Goal: Task Accomplishment & Management: Use online tool/utility

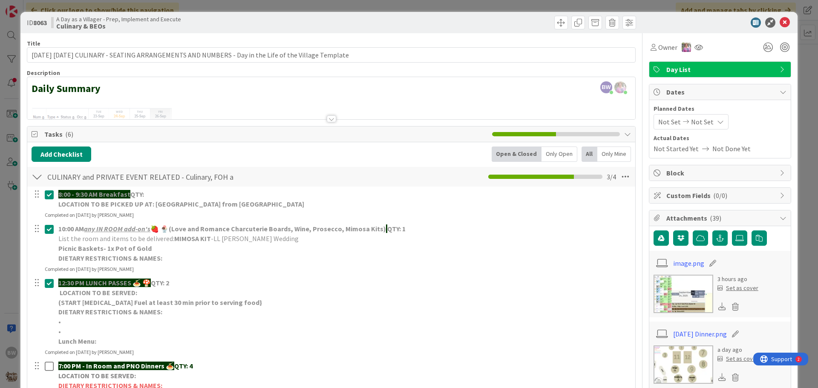
click at [328, 121] on div at bounding box center [331, 118] width 9 height 7
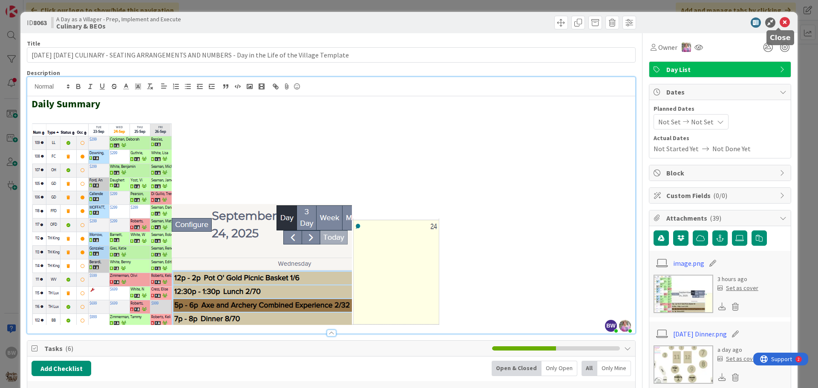
click at [782, 23] on icon at bounding box center [784, 22] width 10 height 10
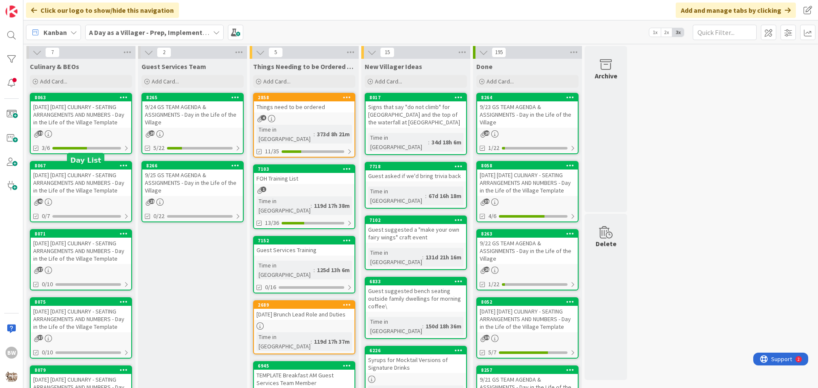
click at [69, 169] on div "8067" at bounding box center [82, 166] width 97 height 6
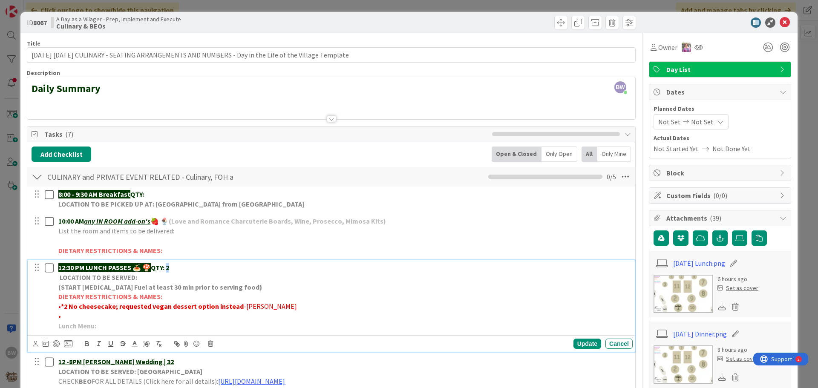
drag, startPoint x: 174, startPoint y: 265, endPoint x: 170, endPoint y: 269, distance: 6.1
click at [170, 269] on p "12:30 PM LUNCH PASSES 🍝 🍄 QTY: 2" at bounding box center [343, 268] width 571 height 10
click at [575, 345] on div "Update" at bounding box center [587, 344] width 28 height 10
drag, startPoint x: 173, startPoint y: 267, endPoint x: 190, endPoint y: 266, distance: 16.7
click at [190, 266] on p "12:30 PM LUNCH PASSES 🍝 🍄 QTY: 24" at bounding box center [343, 268] width 571 height 10
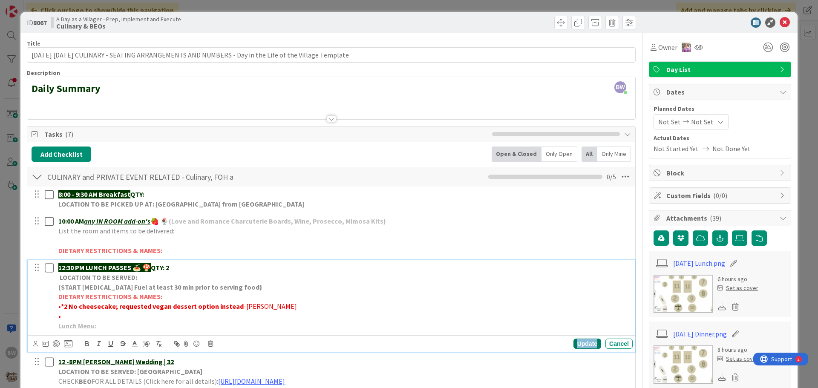
click at [584, 343] on div "Update" at bounding box center [587, 344] width 28 height 10
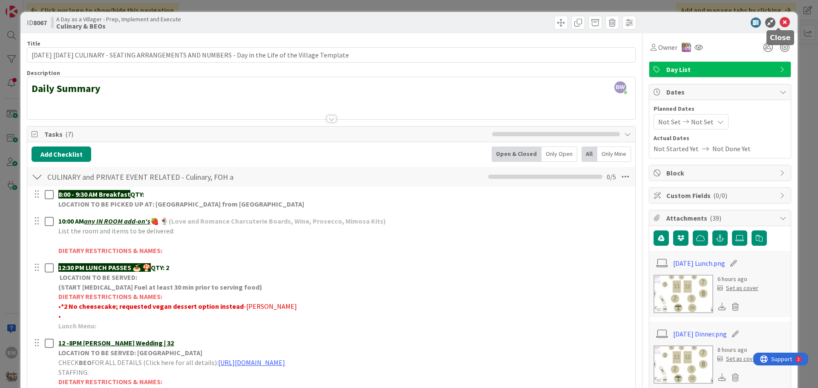
click at [779, 22] on icon at bounding box center [784, 22] width 10 height 10
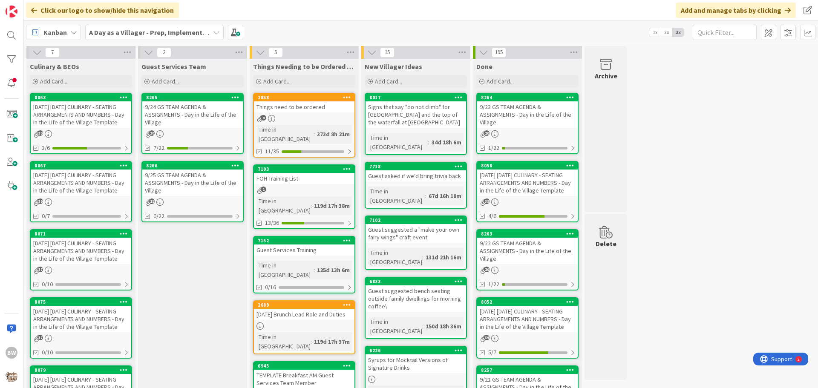
click at [83, 238] on div "8071" at bounding box center [81, 234] width 101 height 8
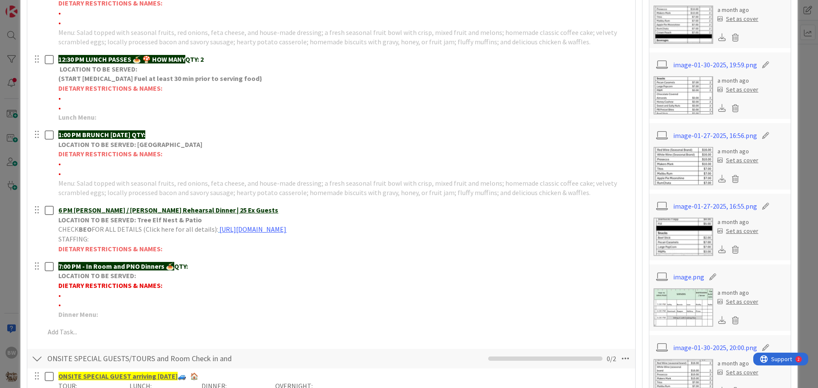
scroll to position [341, 0]
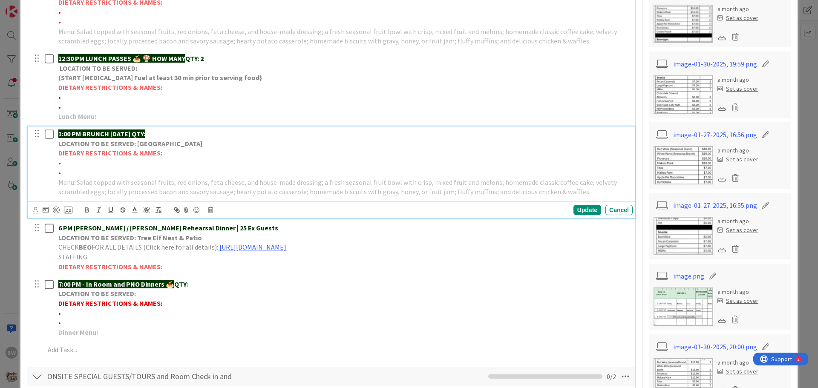
click at [118, 147] on strong "LOCATION TO BE SERVED: [GEOGRAPHIC_DATA]" at bounding box center [130, 143] width 144 height 9
click at [210, 210] on icon at bounding box center [210, 210] width 5 height 6
click at [221, 247] on div "Delete" at bounding box center [232, 246] width 32 height 15
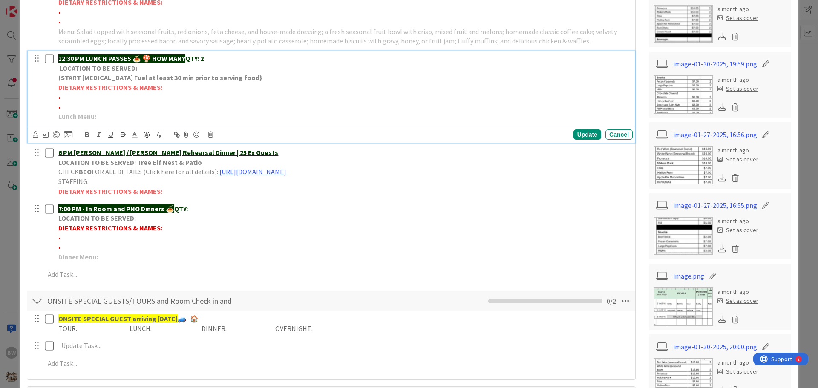
click at [219, 66] on p "LOCATION TO BE SERVED:" at bounding box center [343, 68] width 571 height 10
drag, startPoint x: 154, startPoint y: 58, endPoint x: 190, endPoint y: 52, distance: 36.0
click at [190, 52] on div "12:30 PM LUNCH PASSES 🍝 🍄 HOW MANY QTY: 2 LOCATION TO BE SERVED: (START [MEDICA…" at bounding box center [344, 87] width 578 height 73
click at [573, 138] on div "Update" at bounding box center [587, 134] width 28 height 10
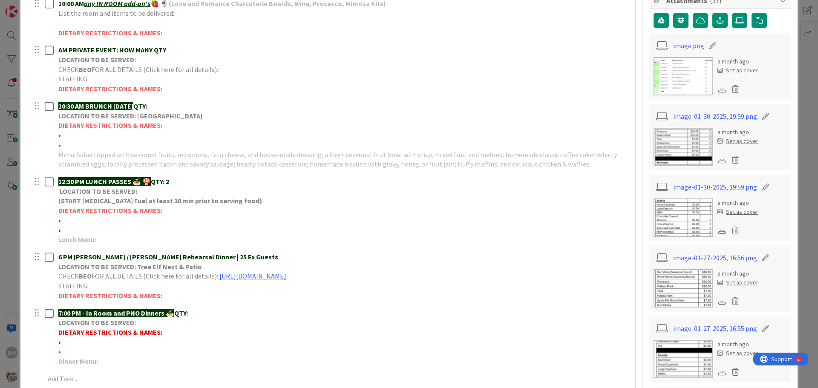
scroll to position [213, 0]
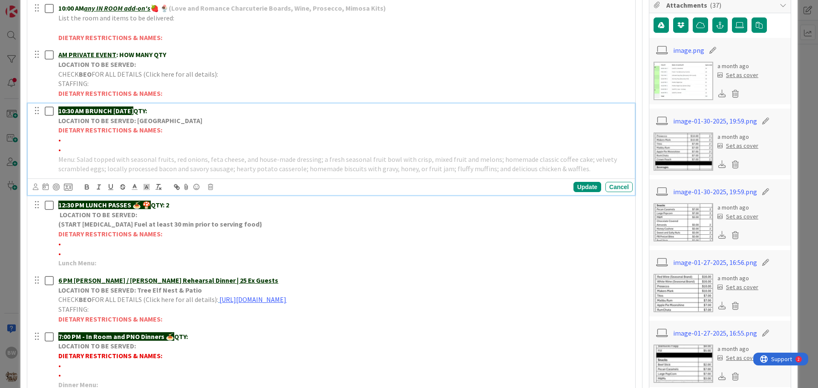
click at [118, 122] on strong "LOCATION TO BE SERVED: [GEOGRAPHIC_DATA]" at bounding box center [130, 120] width 144 height 9
click at [211, 185] on icon at bounding box center [210, 187] width 5 height 6
click at [227, 218] on div "Delete" at bounding box center [232, 223] width 32 height 15
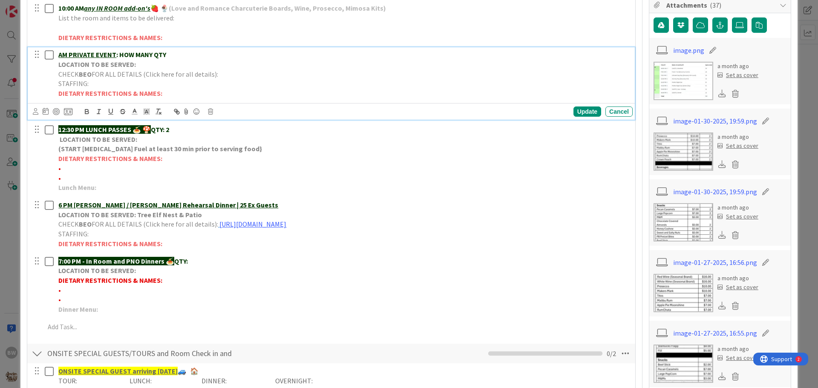
click at [126, 65] on strong "LOCATION TO BE SERVED:" at bounding box center [97, 64] width 78 height 9
click at [210, 109] on icon at bounding box center [210, 112] width 5 height 6
click at [230, 147] on div "Delete" at bounding box center [232, 147] width 32 height 15
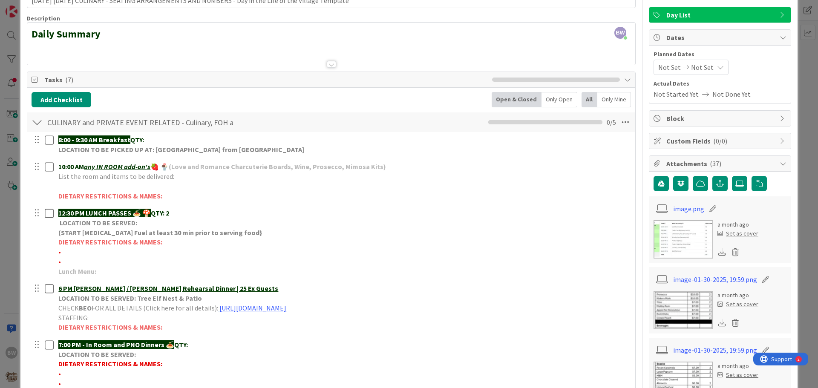
scroll to position [128, 0]
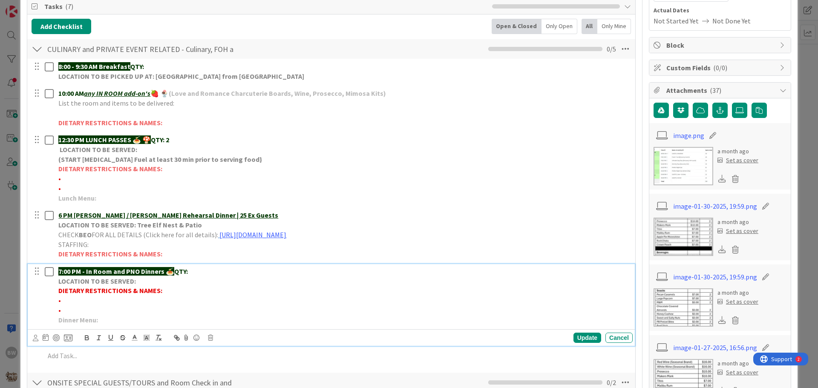
click at [200, 267] on p "7:00 PM - In Room and PNO Dinners 🍝 QTY:" at bounding box center [343, 272] width 571 height 10
click at [584, 338] on div "Update" at bounding box center [587, 338] width 28 height 10
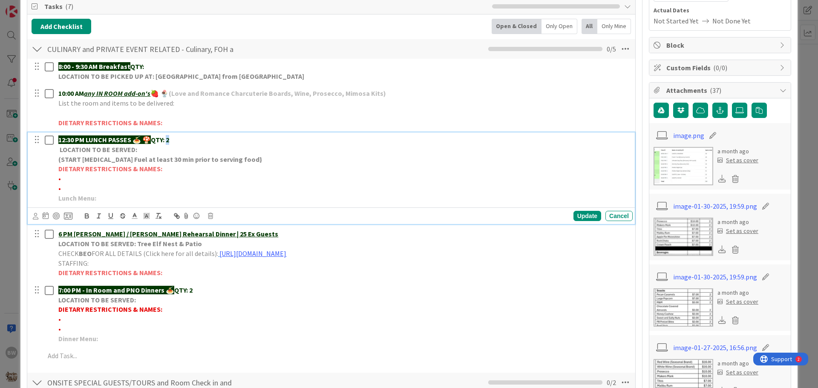
click at [169, 140] on strong "QTY: 2" at bounding box center [160, 139] width 18 height 9
click at [588, 215] on div "Update" at bounding box center [587, 216] width 28 height 10
click at [74, 178] on p "•" at bounding box center [343, 179] width 571 height 10
drag, startPoint x: 95, startPoint y: 177, endPoint x: 61, endPoint y: 177, distance: 34.1
click at [61, 177] on span "•*1 Dairy free-[PERSON_NAME]" at bounding box center [104, 178] width 92 height 9
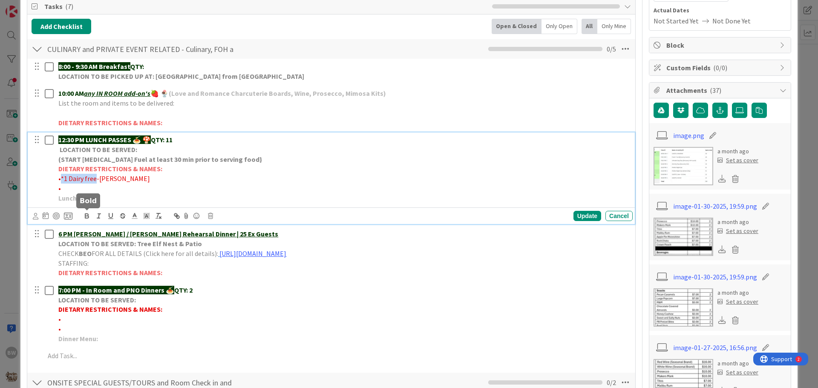
click at [86, 216] on icon "button" at bounding box center [86, 215] width 3 height 2
click at [168, 179] on p "• *1 Dairy free -[PERSON_NAME]" at bounding box center [343, 179] width 571 height 10
click at [588, 216] on div "Update" at bounding box center [587, 216] width 28 height 10
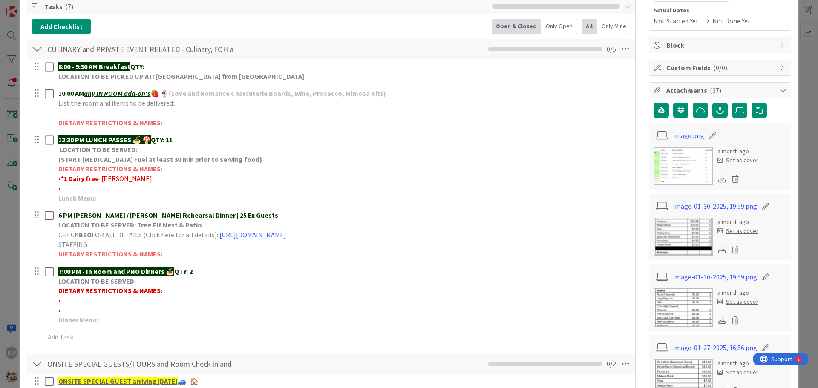
scroll to position [0, 0]
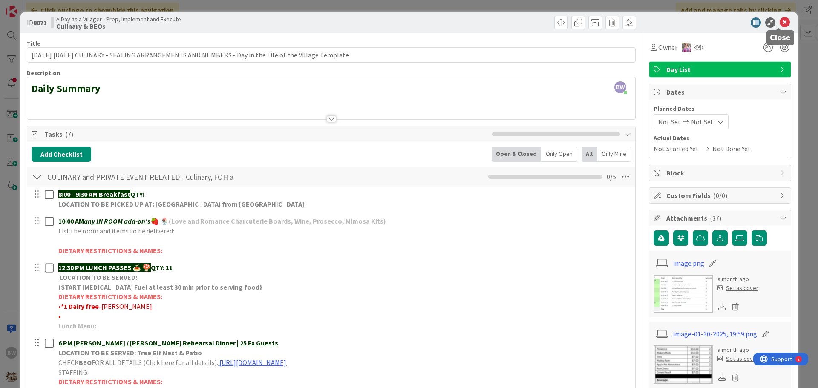
click at [779, 23] on icon at bounding box center [784, 22] width 10 height 10
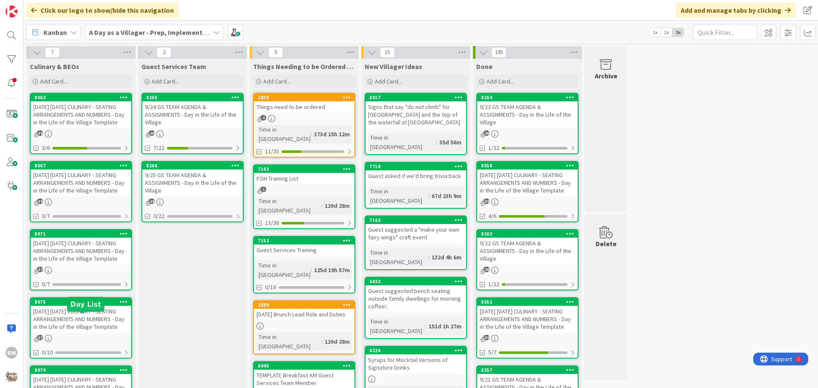
click at [69, 305] on div "8075" at bounding box center [82, 302] width 97 height 6
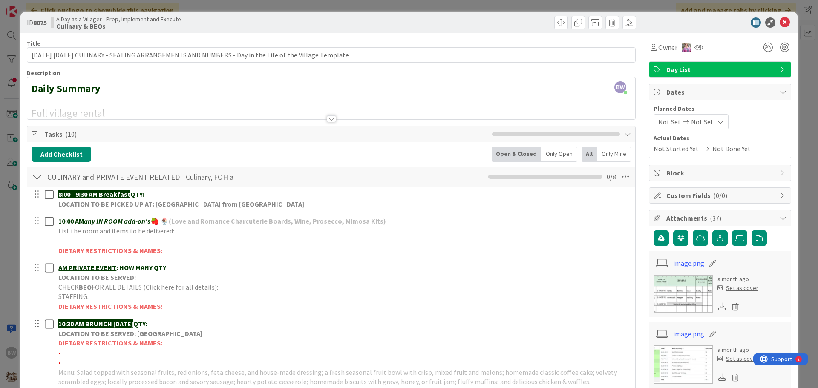
click at [331, 118] on div at bounding box center [331, 118] width 9 height 7
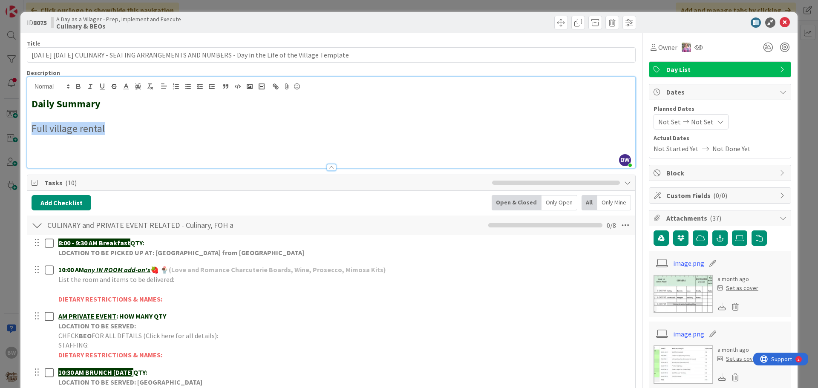
drag, startPoint x: 112, startPoint y: 129, endPoint x: 26, endPoint y: 125, distance: 86.2
drag, startPoint x: 158, startPoint y: 128, endPoint x: 29, endPoint y: 126, distance: 128.6
click at [29, 126] on div "Daily Summary EXCLUSIVE VILLAGE RENTAL" at bounding box center [331, 132] width 608 height 72
click at [78, 88] on icon "button" at bounding box center [78, 87] width 3 height 2
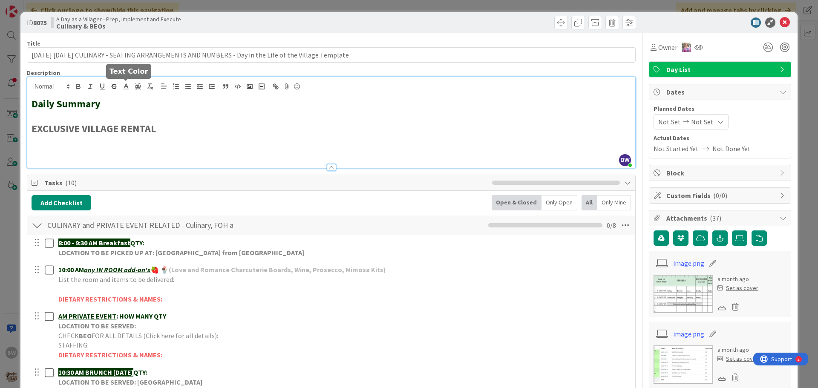
click at [126, 86] on line at bounding box center [126, 86] width 2 height 0
click at [135, 94] on span at bounding box center [135, 97] width 7 height 7
click at [302, 142] on h2 at bounding box center [331, 141] width 599 height 12
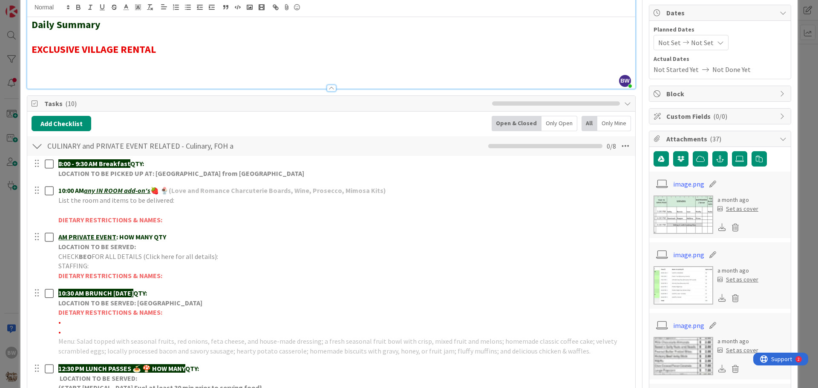
scroll to position [85, 0]
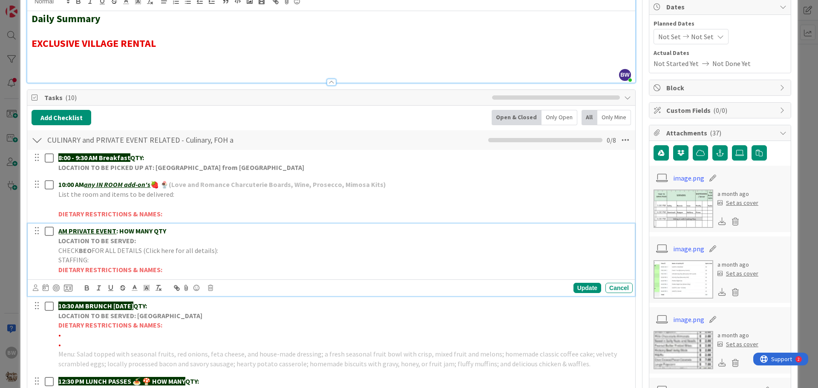
click at [115, 246] on span "FOR ALL DETAILS (Click here for all details):" at bounding box center [155, 250] width 126 height 9
click at [211, 288] on icon at bounding box center [210, 288] width 5 height 6
click at [226, 322] on div "Delete" at bounding box center [232, 323] width 32 height 15
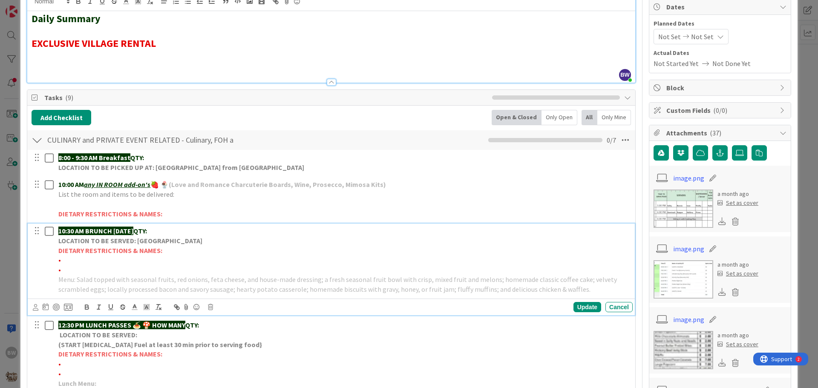
click at [102, 241] on strong "LOCATION TO BE SERVED: [GEOGRAPHIC_DATA]" at bounding box center [130, 240] width 144 height 9
click at [210, 306] on icon at bounding box center [210, 307] width 5 height 6
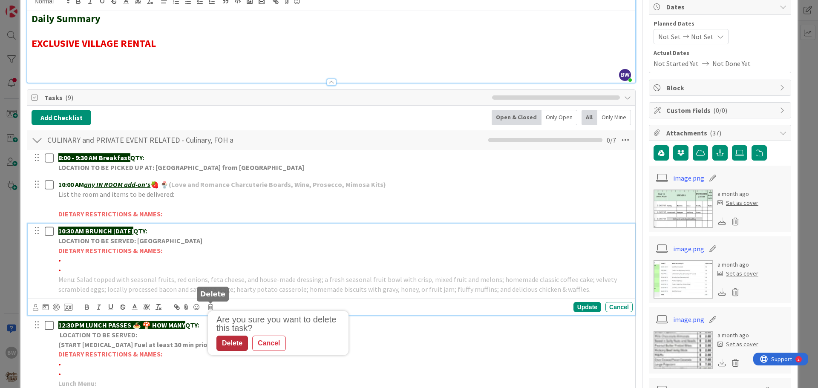
click at [225, 341] on div "Delete" at bounding box center [232, 343] width 32 height 15
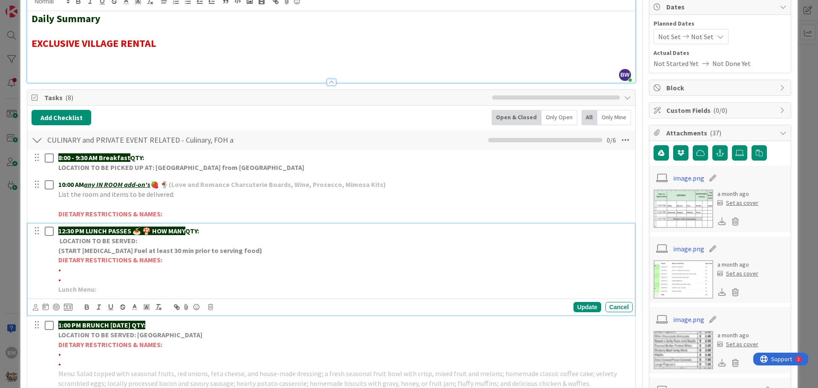
click at [134, 244] on strong "LOCATION TO BE SERVED:" at bounding box center [99, 240] width 78 height 9
click at [210, 308] on icon at bounding box center [210, 307] width 5 height 6
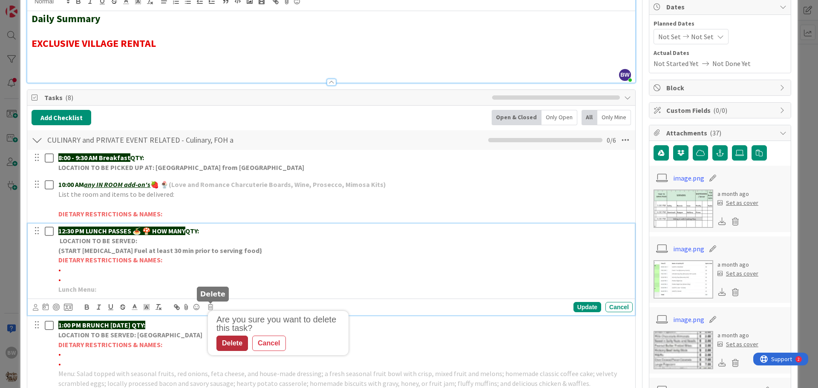
click at [228, 348] on div "Delete" at bounding box center [232, 343] width 32 height 15
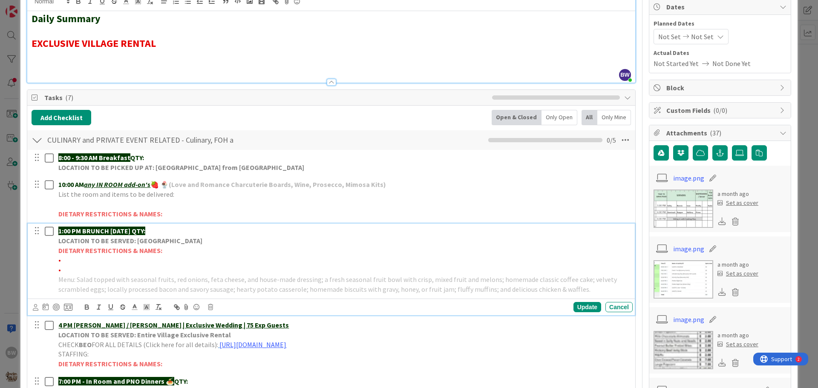
click at [118, 245] on strong "LOCATION TO BE SERVED: [GEOGRAPHIC_DATA]" at bounding box center [130, 240] width 144 height 9
click at [210, 306] on icon at bounding box center [210, 307] width 5 height 6
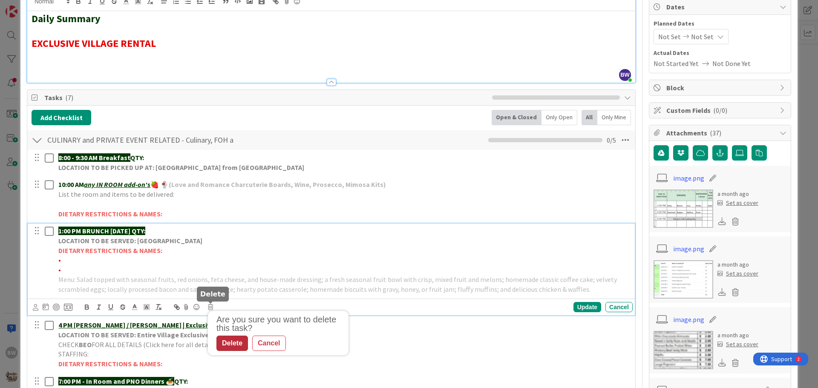
click at [230, 344] on div "Delete" at bounding box center [232, 343] width 32 height 15
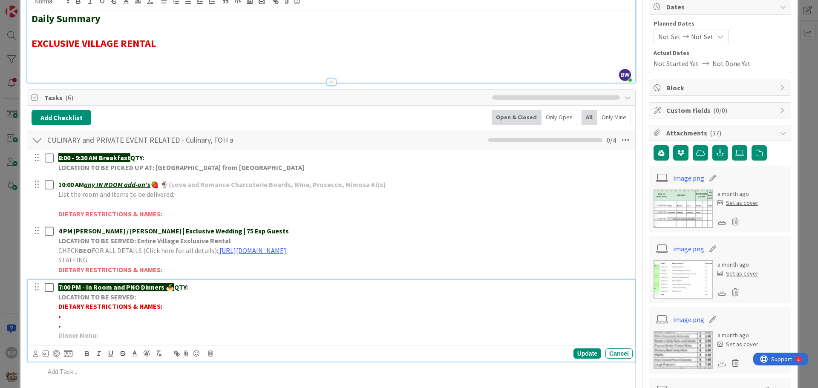
click at [112, 295] on strong "LOCATION TO BE SERVED:" at bounding box center [97, 297] width 78 height 9
click at [210, 354] on icon at bounding box center [210, 354] width 5 height 6
click at [235, 335] on div "Delete" at bounding box center [232, 337] width 32 height 15
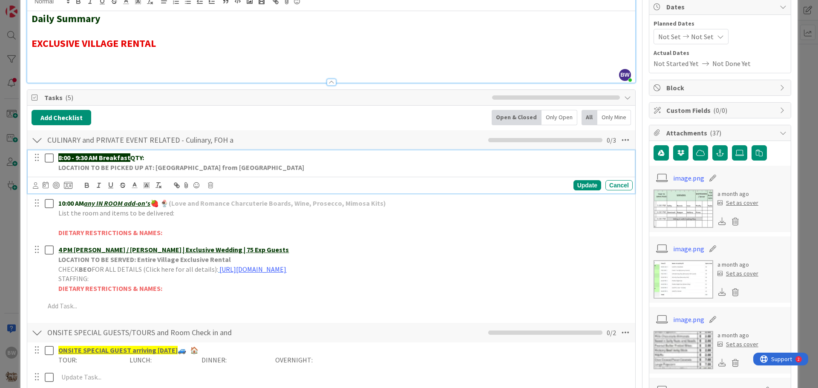
click at [159, 162] on p "8:00 - 9:30 AM Breakfast QTY:" at bounding box center [343, 158] width 571 height 10
click at [209, 185] on icon at bounding box center [210, 185] width 5 height 6
click at [224, 222] on div "Delete" at bounding box center [232, 221] width 32 height 15
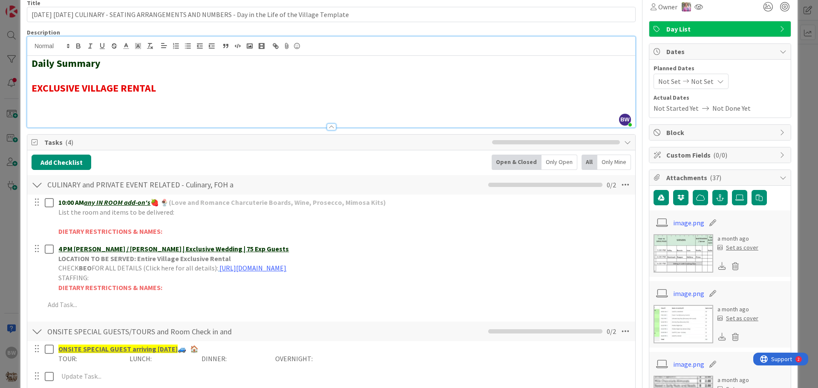
scroll to position [0, 0]
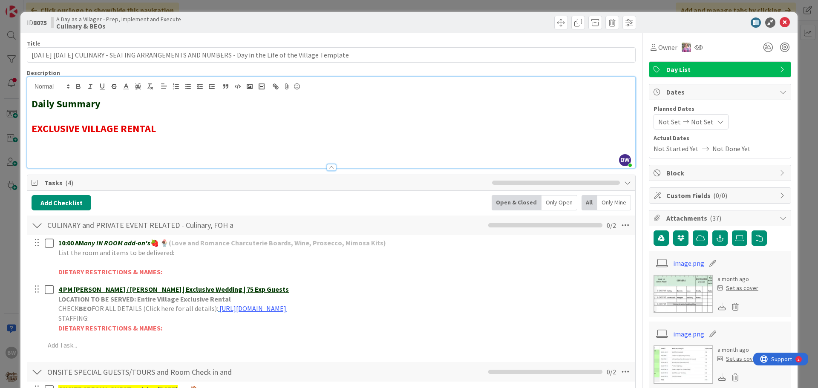
click at [681, 25] on div at bounding box center [715, 22] width 151 height 10
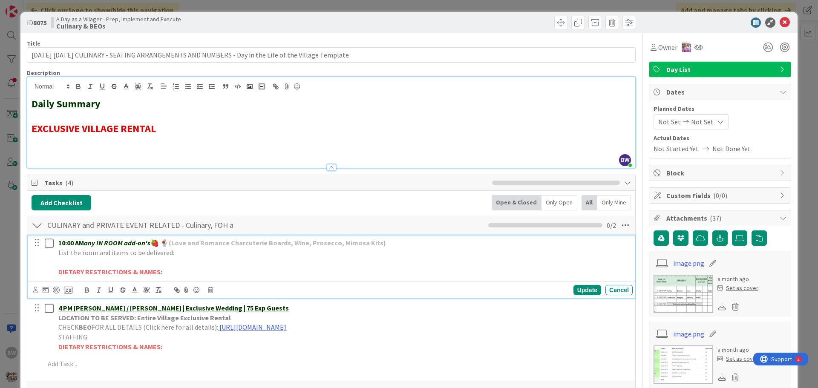
click at [532, 241] on p "10:00 AM any IN ROOM add-on's 🍓 🍨 (Love and Romance Charcuterie Boards, Wine, P…" at bounding box center [343, 243] width 571 height 10
click at [779, 23] on icon at bounding box center [784, 22] width 10 height 10
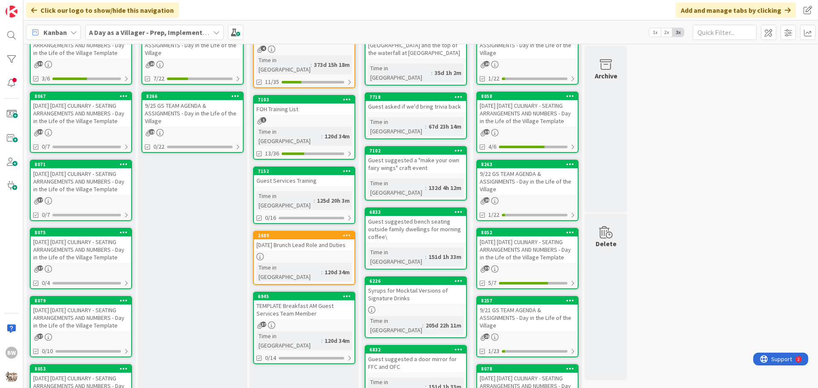
scroll to position [170, 0]
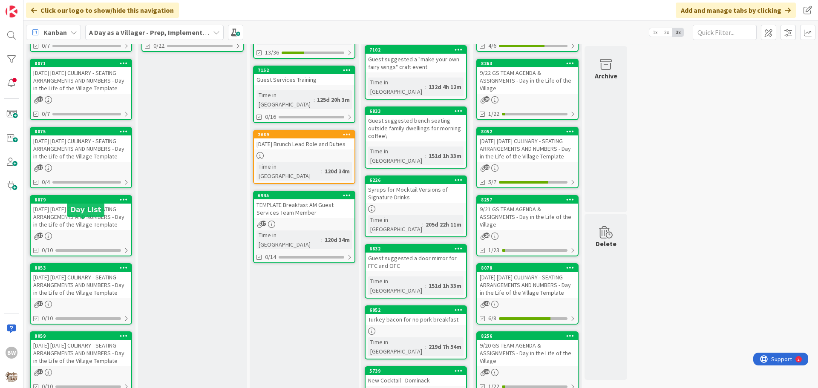
click at [76, 203] on div "8079" at bounding box center [82, 200] width 97 height 6
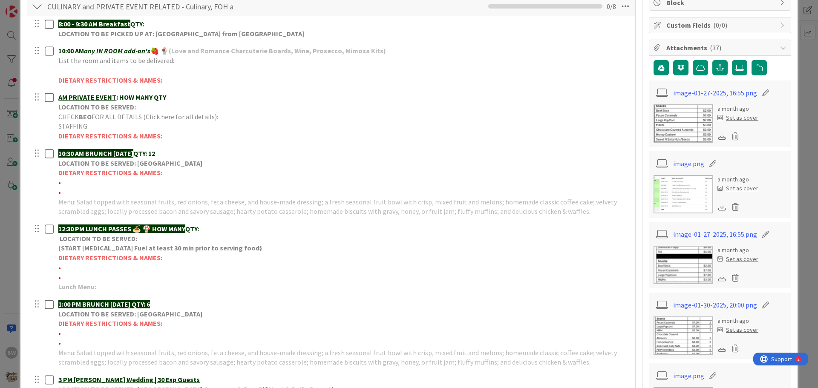
scroll to position [298, 0]
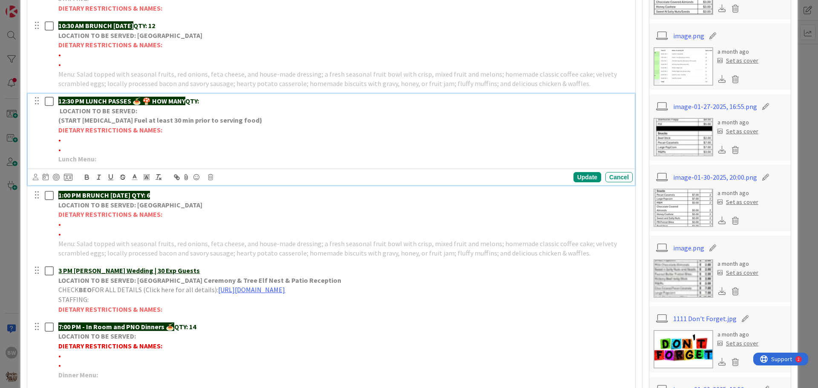
click at [121, 104] on strong "12:30 PM LUNCH PASSES 🍝 🍄 HOW MANY" at bounding box center [121, 101] width 127 height 9
click at [210, 177] on icon at bounding box center [210, 177] width 5 height 6
click at [230, 213] on div "Delete" at bounding box center [232, 213] width 32 height 15
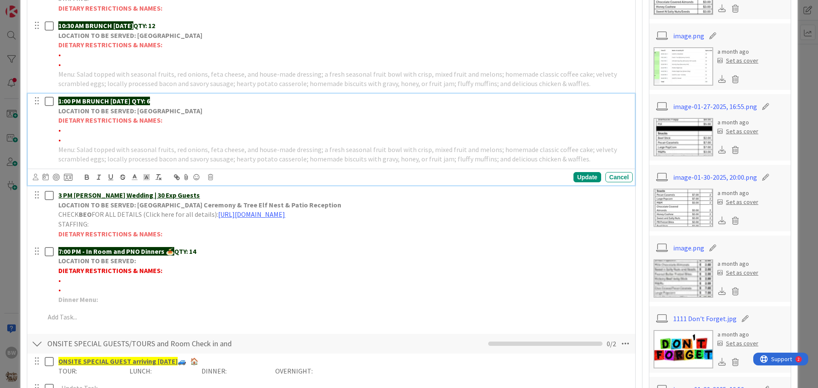
drag, startPoint x: 144, startPoint y: 103, endPoint x: 178, endPoint y: 102, distance: 34.5
click at [178, 102] on p "1:00 PM BRUNCH [DATE] QTY: 6" at bounding box center [343, 101] width 571 height 10
click at [134, 178] on icon at bounding box center [135, 177] width 8 height 8
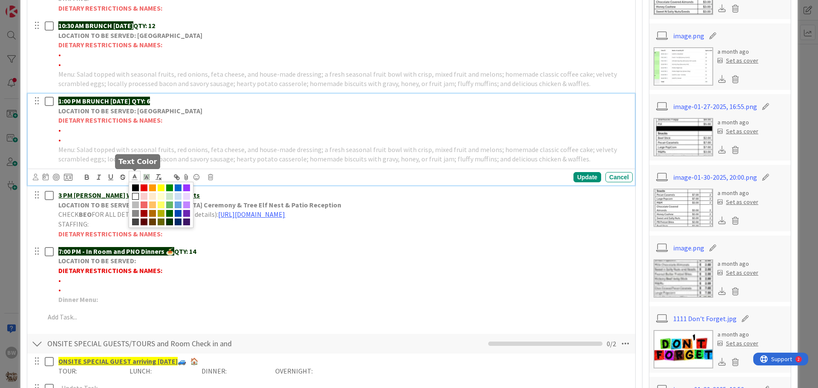
click at [168, 222] on span at bounding box center [169, 221] width 7 height 7
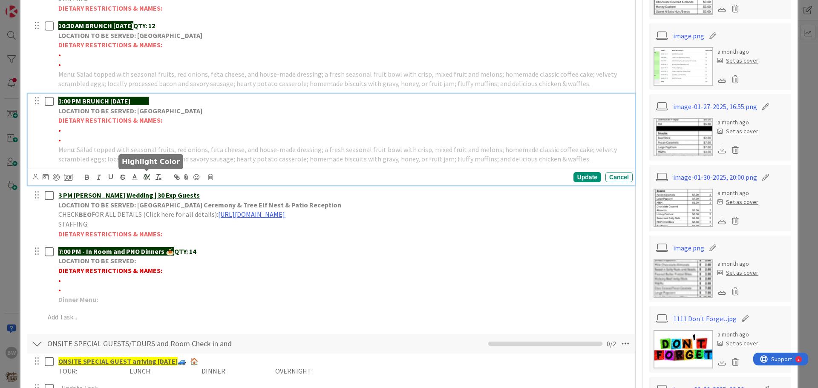
click at [147, 180] on rect at bounding box center [147, 180] width 0 height 0
click at [148, 194] on span at bounding box center [147, 196] width 7 height 7
click at [293, 96] on p "1:00 PM BRUNCH [DATE] QTY: 6" at bounding box center [343, 101] width 571 height 10
click at [579, 178] on div "Update" at bounding box center [587, 177] width 28 height 10
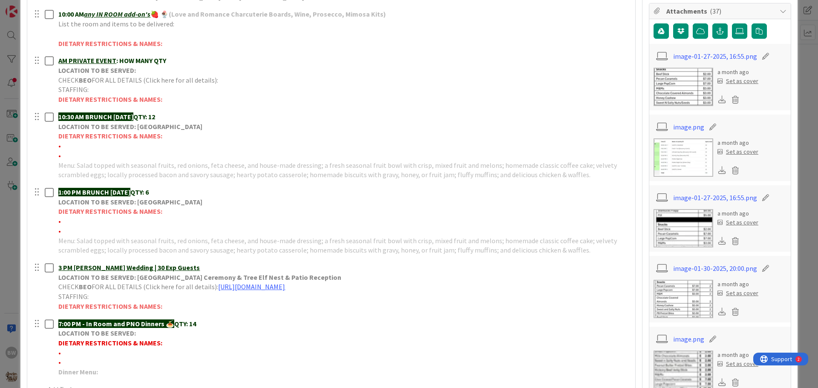
scroll to position [341, 0]
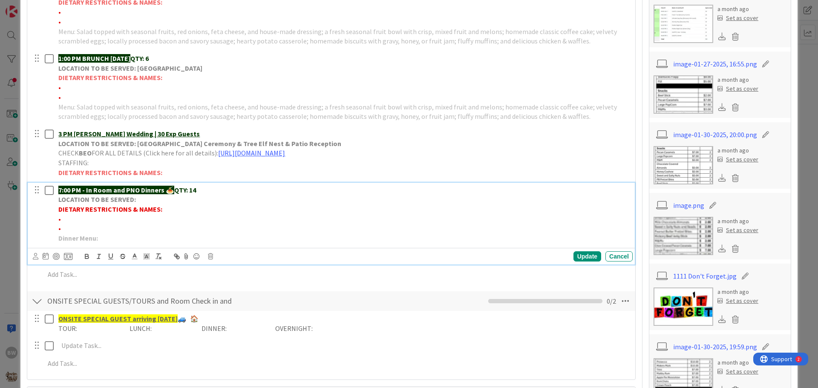
click at [142, 199] on p "LOCATION TO BE SERVED:" at bounding box center [343, 200] width 571 height 10
drag, startPoint x: 136, startPoint y: 199, endPoint x: 227, endPoint y: 195, distance: 91.7
click at [227, 195] on p "LOCATION TO BE SERVED: WV Paisley -dinner 9/28 & 9/29" at bounding box center [343, 200] width 571 height 10
click at [134, 256] on line at bounding box center [134, 256] width 2 height 0
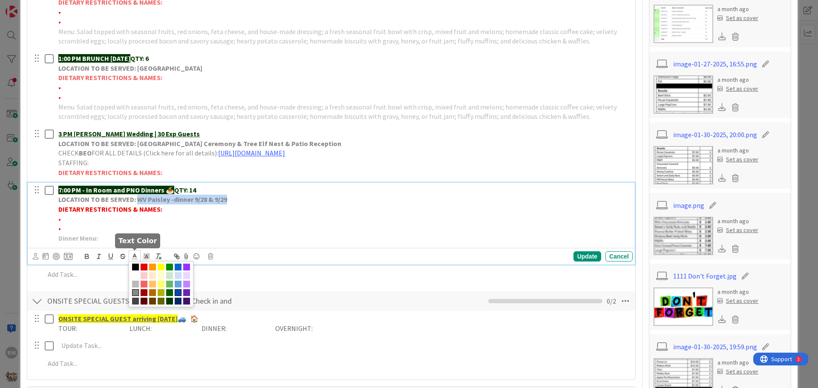
click at [178, 292] on span at bounding box center [178, 292] width 7 height 7
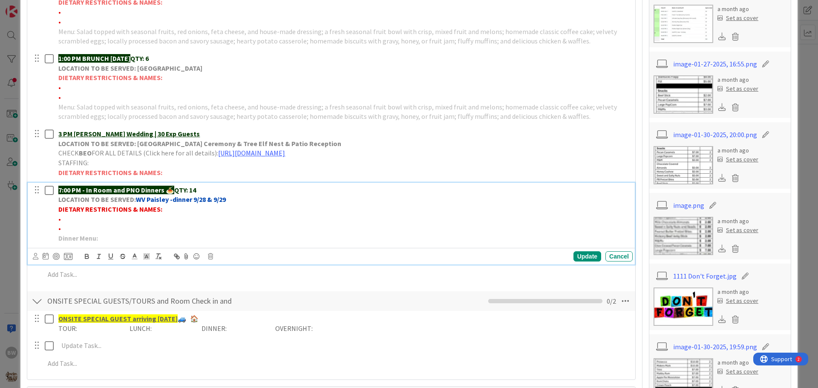
click at [305, 213] on p "DIETARY RESTRICTIONS & NAMES:" at bounding box center [343, 209] width 571 height 10
drag, startPoint x: 228, startPoint y: 198, endPoint x: 135, endPoint y: 201, distance: 92.9
click at [135, 201] on p "LOCATION TO BE SERVED: WV Paisley -dinner 9/28 & 9/29" at bounding box center [343, 200] width 571 height 10
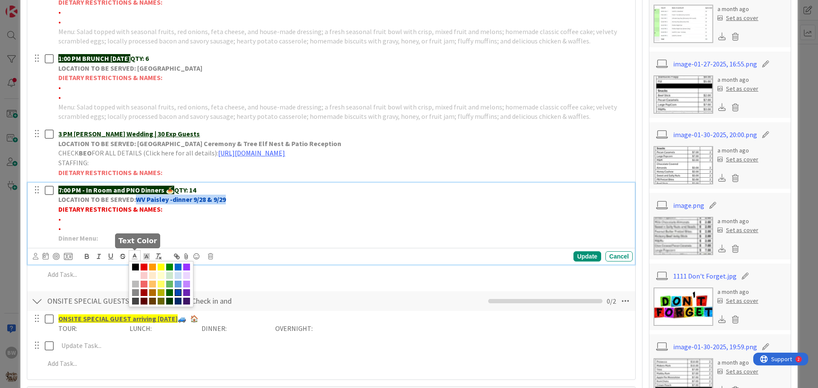
drag, startPoint x: 165, startPoint y: 199, endPoint x: 135, endPoint y: 257, distance: 65.0
click at [135, 257] on icon at bounding box center [135, 257] width 8 height 8
click at [176, 284] on span at bounding box center [178, 284] width 7 height 7
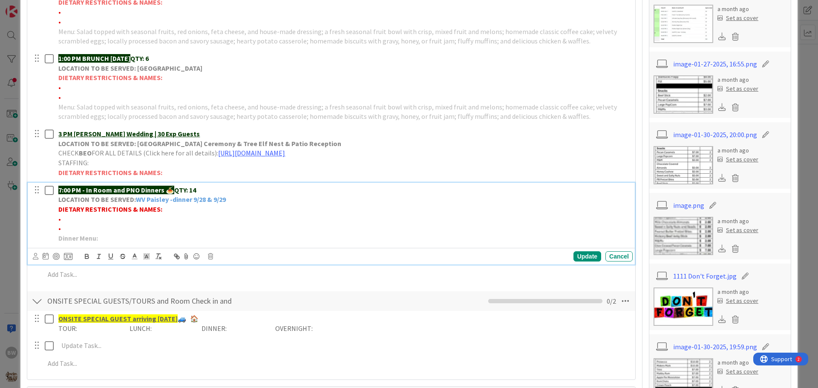
click at [237, 217] on p "•" at bounding box center [343, 219] width 571 height 10
click at [585, 257] on div "Update" at bounding box center [587, 256] width 28 height 10
click at [230, 199] on p "LOCATION TO BE SERVED: WV Paisley -dinner 9/28 & 9/29" at bounding box center [343, 200] width 571 height 10
click at [228, 200] on strong "WV Paisley -dinner 9/28 & 9/29 |" at bounding box center [182, 199] width 93 height 9
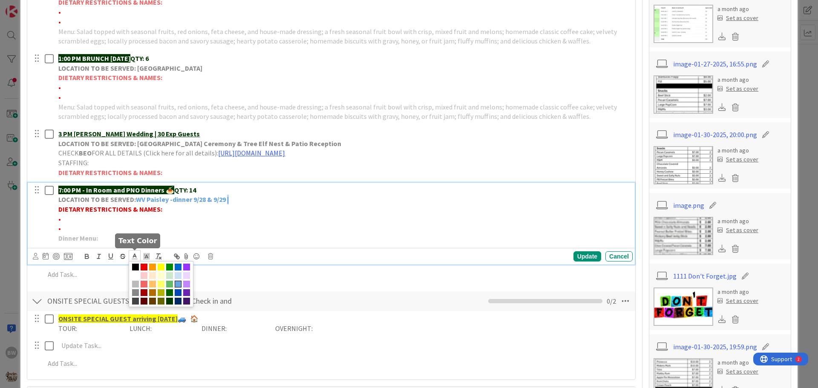
click at [137, 256] on icon at bounding box center [135, 257] width 8 height 8
click at [178, 292] on span at bounding box center [178, 292] width 7 height 7
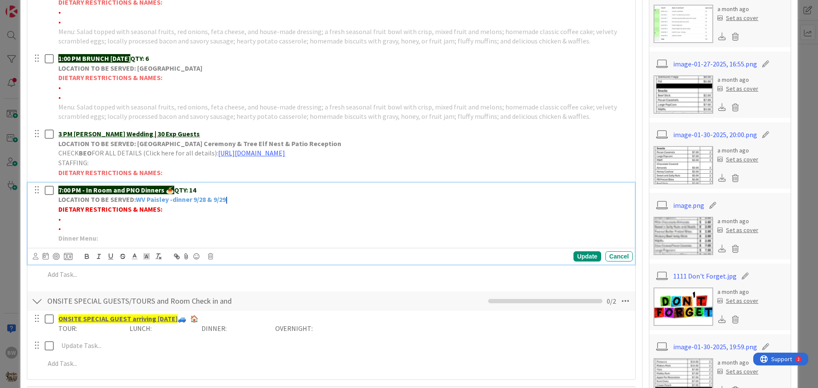
click at [241, 227] on p "•" at bounding box center [343, 229] width 571 height 10
click at [236, 199] on p "LOCATION TO BE SERVED: WV Paisley -dinner 9/28 & 9/29 |" at bounding box center [343, 200] width 571 height 10
click at [581, 258] on div "Update" at bounding box center [587, 256] width 28 height 10
click at [341, 201] on p "LOCATION TO BE SERVED: WV Paisley -dinner 9/28 & 9/29 | [PERSON_NAME] -dinner 9…" at bounding box center [343, 200] width 571 height 10
click at [338, 201] on strong "[PERSON_NAME] -dinner 9/28, 9/29 & 9/30 |" at bounding box center [290, 199] width 127 height 9
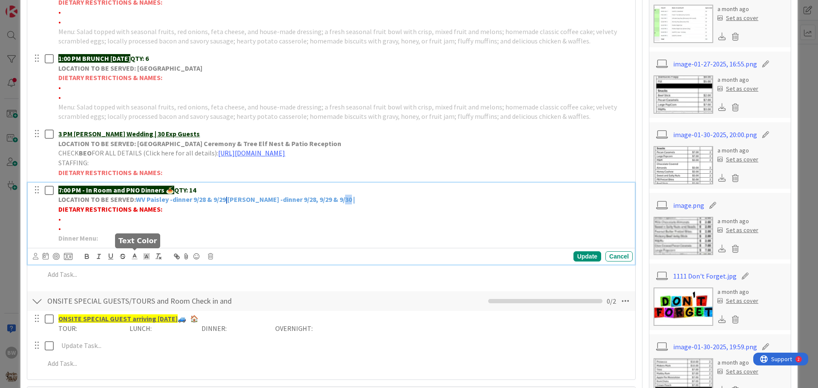
click at [137, 256] on icon at bounding box center [135, 257] width 8 height 8
click at [178, 302] on span at bounding box center [178, 301] width 7 height 7
click at [349, 193] on p "7:00 PM - In Room and PNO Dinners 🍝 QTY: 14" at bounding box center [343, 190] width 571 height 10
click at [343, 202] on p "LOCATION TO BE SERVED: WV Paisley -dinner 9/28 & 9/29 | [PERSON_NAME] -dinner 9…" at bounding box center [343, 200] width 571 height 10
drag, startPoint x: 238, startPoint y: 200, endPoint x: 231, endPoint y: 199, distance: 6.4
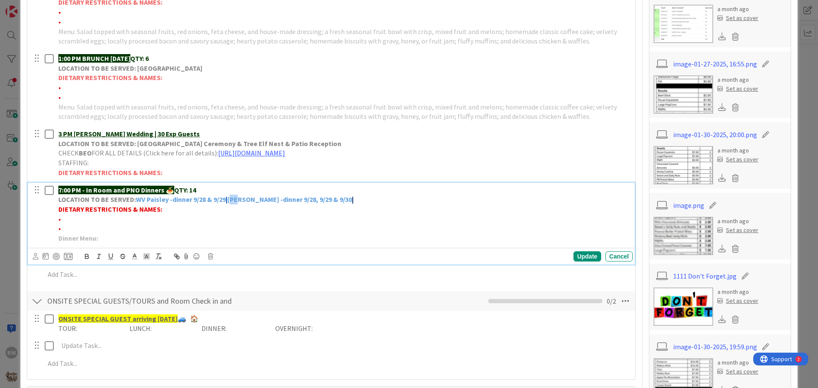
click at [231, 199] on strong "[PERSON_NAME] -dinner 9/28, 9/29 & 9/30" at bounding box center [289, 199] width 124 height 9
copy strong "FC"
click at [343, 197] on p "LOCATION TO BE SERVED: WV Paisley -dinner 9/28 & 9/29 | [PERSON_NAME] -dinner 9…" at bounding box center [343, 200] width 571 height 10
drag, startPoint x: 349, startPoint y: 201, endPoint x: 343, endPoint y: 198, distance: 6.7
click at [354, 198] on strong "FC" at bounding box center [358, 199] width 8 height 9
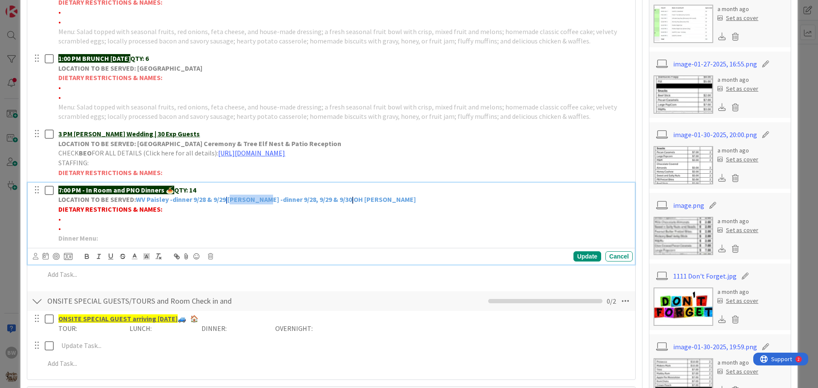
drag, startPoint x: 262, startPoint y: 201, endPoint x: 232, endPoint y: 201, distance: 30.2
click at [232, 201] on strong "[PERSON_NAME] -dinner 9/28, 9/29 & 9/30" at bounding box center [289, 199] width 124 height 9
click at [84, 256] on icon "button" at bounding box center [87, 257] width 8 height 8
click at [169, 198] on strong "WV Paisley -dinner 9/28 & 9/29" at bounding box center [181, 199] width 90 height 9
drag, startPoint x: 167, startPoint y: 200, endPoint x: 138, endPoint y: 199, distance: 29.4
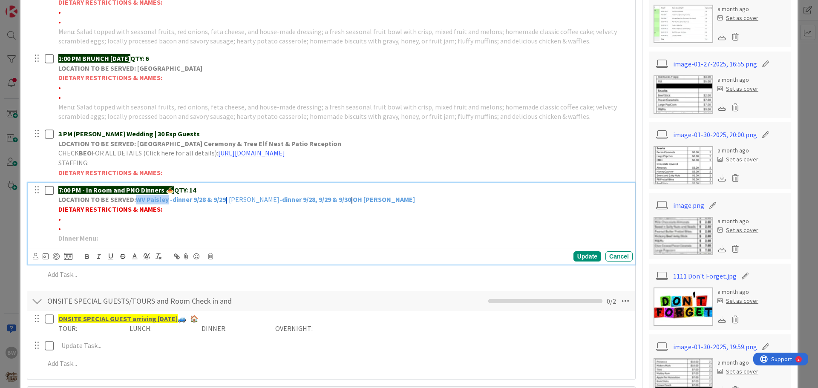
click at [138, 199] on strong "WV Paisley -dinner 9/28 & 9/29" at bounding box center [181, 199] width 90 height 9
click at [86, 256] on icon "button" at bounding box center [86, 257] width 3 height 2
click at [291, 225] on p "•" at bounding box center [343, 229] width 571 height 10
drag, startPoint x: 378, startPoint y: 199, endPoint x: 340, endPoint y: 200, distance: 37.5
click at [340, 200] on p "LOCATION TO BE SERVED: WV Paisley -dinner 9/28 & 9/29 | [PERSON_NAME] -dinner 9…" at bounding box center [343, 200] width 571 height 10
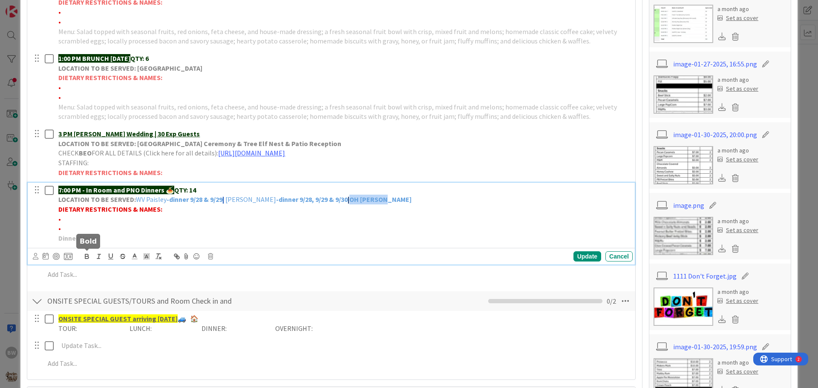
click at [87, 256] on icon "button" at bounding box center [86, 257] width 3 height 2
click at [383, 195] on p "LOCATION TO BE SERVED: WV Paisley -dinner 9/28 & 9/29 | [PERSON_NAME] -dinner 9…" at bounding box center [343, 200] width 571 height 10
click at [431, 199] on span "OH [PERSON_NAME] -9/28, 9/29, 9/30 & 9/1" at bounding box center [412, 199] width 126 height 9
drag, startPoint x: 444, startPoint y: 198, endPoint x: 377, endPoint y: 199, distance: 66.4
click at [377, 199] on p "LOCATION TO BE SERVED: WV Paisley -dinner 9/28 & 9/29 | [PERSON_NAME] -dinner 9…" at bounding box center [343, 200] width 571 height 10
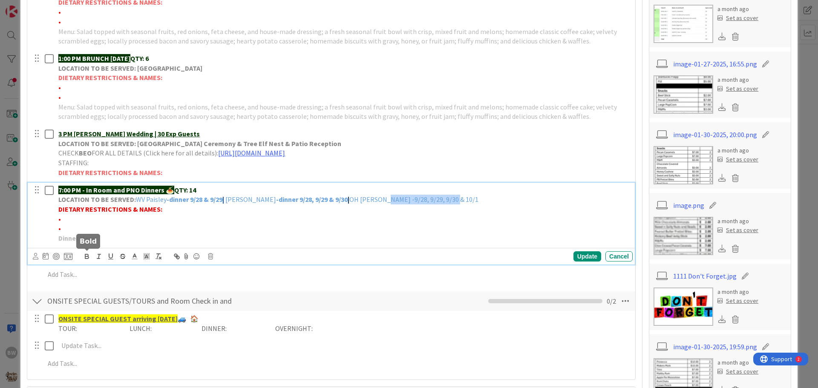
click at [87, 255] on icon "button" at bounding box center [87, 257] width 8 height 8
click at [455, 240] on p "Dinner Menu:" at bounding box center [343, 238] width 571 height 10
click at [579, 257] on div "Update" at bounding box center [587, 256] width 28 height 10
click at [195, 190] on p "7:00 PM - In Room and PNO Dinners 🍝 QTY: 14" at bounding box center [343, 190] width 571 height 10
click at [583, 255] on div "Update" at bounding box center [587, 256] width 28 height 10
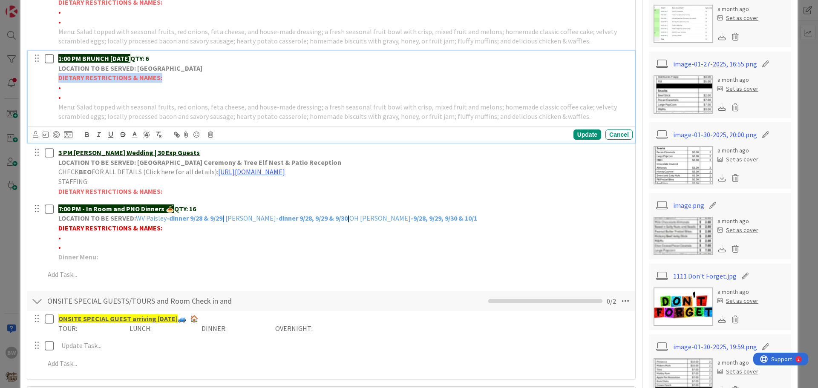
drag, startPoint x: 164, startPoint y: 79, endPoint x: 57, endPoint y: 78, distance: 106.9
click at [57, 78] on div "1:00 PM BRUNCH [DATE] QTY: 6 LOCATION TO BE SERVED: Willows Landing DIETARY RES…" at bounding box center [344, 87] width 578 height 73
copy strong "DIETARY RESTRICTIONS & NAMES:"
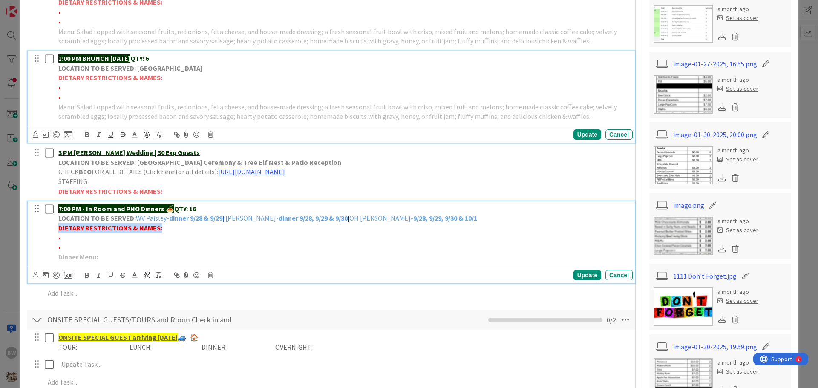
drag, startPoint x: 129, startPoint y: 220, endPoint x: 56, endPoint y: 230, distance: 73.5
click at [56, 230] on div "7:00 PM - In Room and PNO Dinners 🍝 QTY: 16 LOCATION TO BE SERVED: WV Paisley -…" at bounding box center [344, 232] width 578 height 63
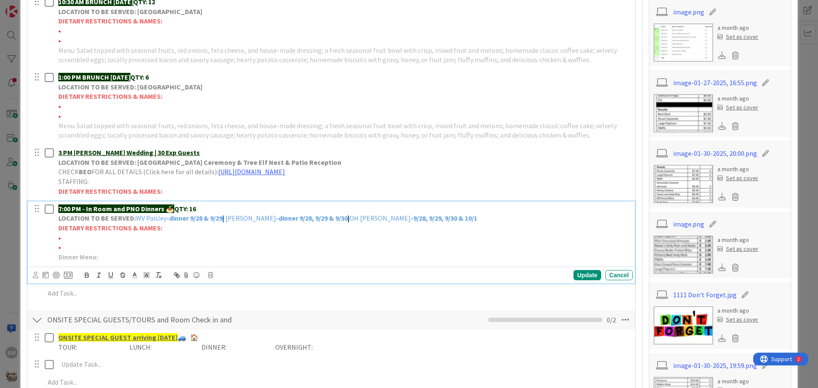
click at [75, 241] on p "•" at bounding box center [343, 238] width 571 height 10
click at [63, 240] on span "•*Gluten free, no shellfish, no almonds &" at bounding box center [117, 237] width 119 height 9
click at [184, 238] on p "•*1 Gluten free, no shellfish, no almonds &" at bounding box center [343, 238] width 571 height 10
drag, startPoint x: 217, startPoint y: 238, endPoint x: 179, endPoint y: 239, distance: 37.9
click at [179, 239] on span "•*1 Gluten free, no shellfish, no almonds & *1 Gluten free -CAMERON" at bounding box center [158, 237] width 200 height 9
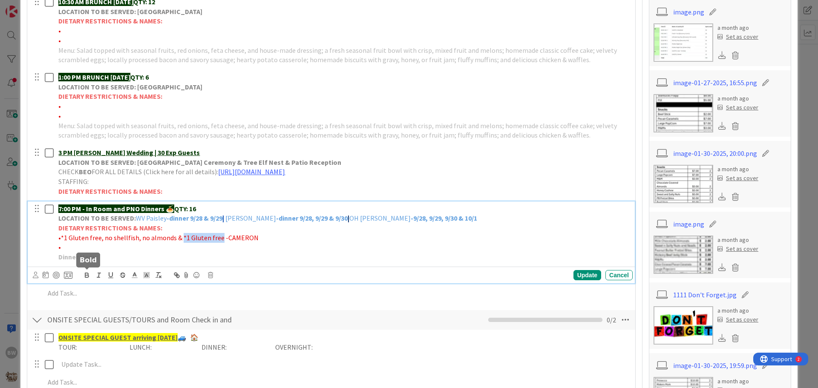
click at [84, 271] on icon "button" at bounding box center [87, 275] width 8 height 8
click at [168, 237] on span "•*1 Gluten free, no shellfish, no almonds &" at bounding box center [120, 237] width 124 height 9
drag, startPoint x: 170, startPoint y: 236, endPoint x: 62, endPoint y: 237, distance: 108.6
click at [62, 237] on span "•*1 Gluten free, no shellfish, no almonds &" at bounding box center [120, 237] width 124 height 9
click at [87, 275] on icon "button" at bounding box center [86, 276] width 3 height 2
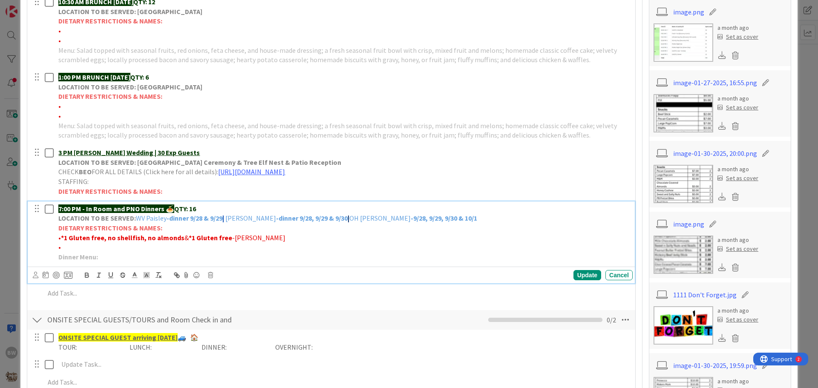
click at [359, 249] on p "•" at bounding box center [343, 247] width 571 height 10
click at [579, 276] on div "Update" at bounding box center [587, 275] width 28 height 10
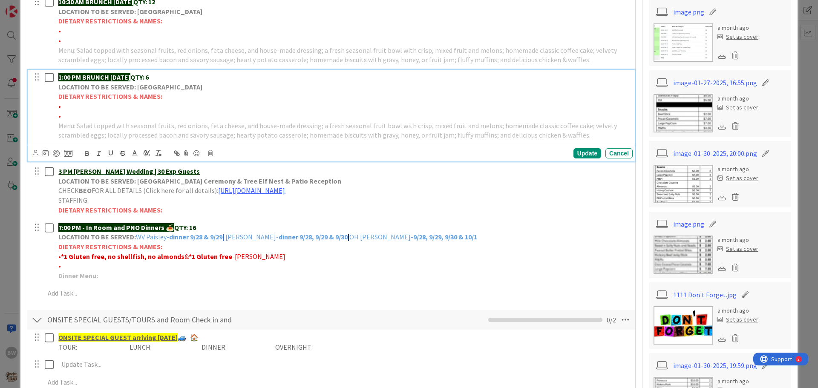
drag, startPoint x: 166, startPoint y: 75, endPoint x: 160, endPoint y: 77, distance: 6.6
click at [160, 77] on p "1:00 PM BRUNCH [DATE] QTY: 6" at bounding box center [343, 77] width 571 height 10
click at [167, 95] on p "DIETARY RESTRICTIONS & NAMES:" at bounding box center [343, 97] width 571 height 10
click at [74, 105] on p "•" at bounding box center [343, 106] width 571 height 10
click at [158, 105] on p "•*2 Gluten free (1 is [MEDICAL_DATA]) -[PERSON_NAME]" at bounding box center [343, 106] width 571 height 10
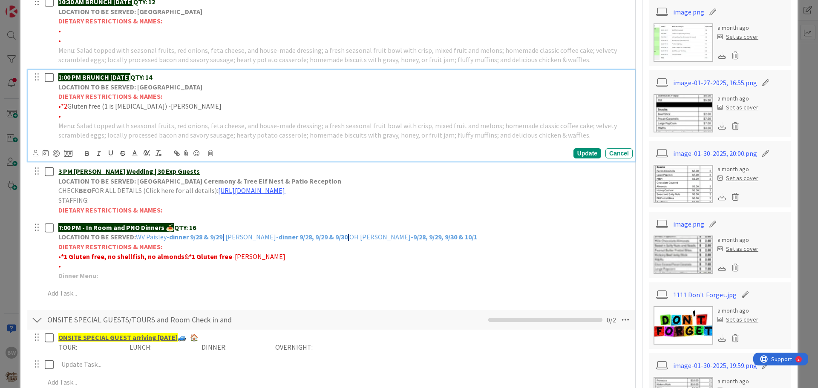
click at [63, 118] on p "•" at bounding box center [343, 116] width 571 height 10
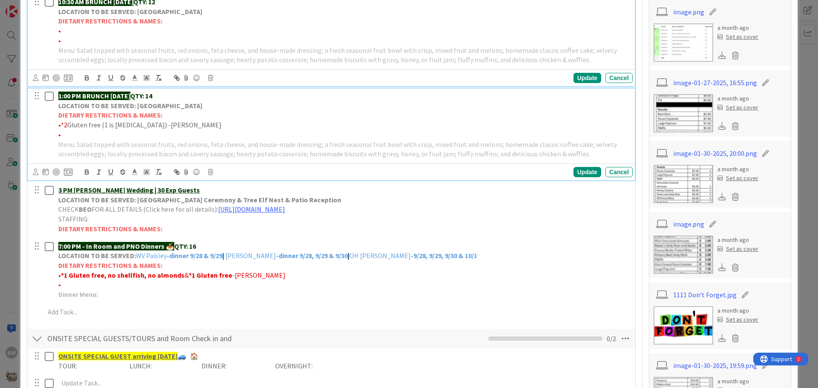
scroll to position [341, 0]
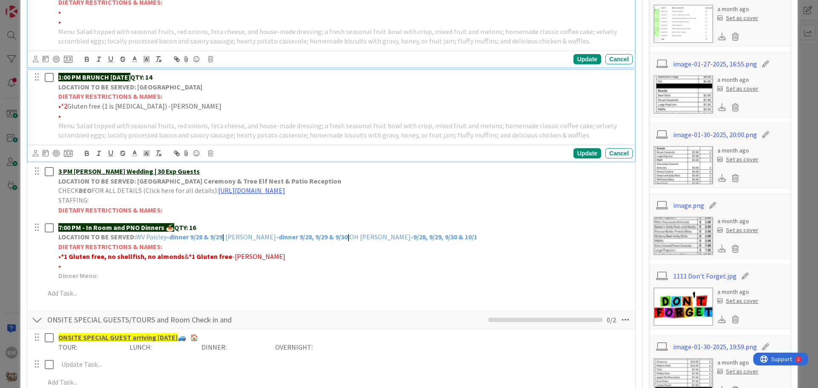
drag, startPoint x: 160, startPoint y: 20, endPoint x: 89, endPoint y: 18, distance: 71.2
click at [89, 18] on div "10:30 AM BRUNCH [DATE] QTY: 12 LOCATION TO BE SERVED: Willows Landing DIETARY R…" at bounding box center [344, 12] width 578 height 73
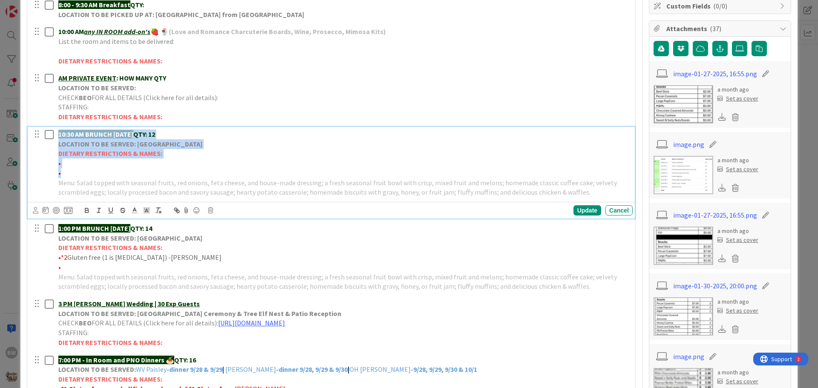
scroll to position [135, 0]
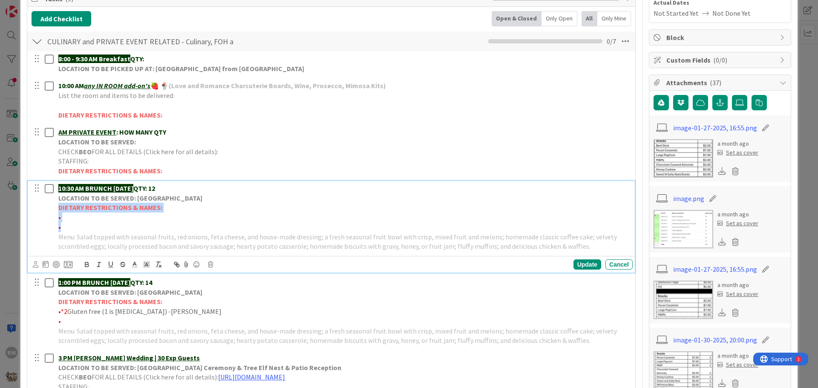
drag, startPoint x: 72, startPoint y: 23, endPoint x: 59, endPoint y: 210, distance: 187.8
click at [59, 210] on div "10:30 AM BRUNCH [DATE] QTY: 12 LOCATION TO BE SERVED: Willows Landing DIETARY R…" at bounding box center [344, 217] width 578 height 73
copy div "DIETARY RESTRICTIONS & NAMES: • •"
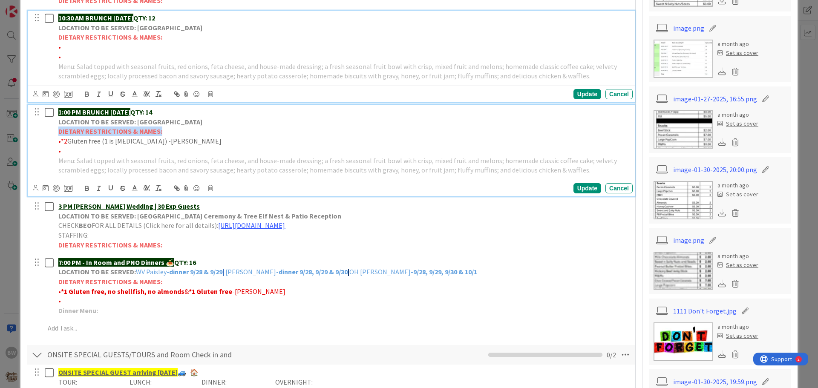
drag, startPoint x: 163, startPoint y: 130, endPoint x: 55, endPoint y: 131, distance: 107.8
click at [55, 131] on div "1:00 PM BRUNCH [DATE] QTY: 14 LOCATION TO BE SERVED: Willows Landing DIETARY RE…" at bounding box center [344, 141] width 578 height 73
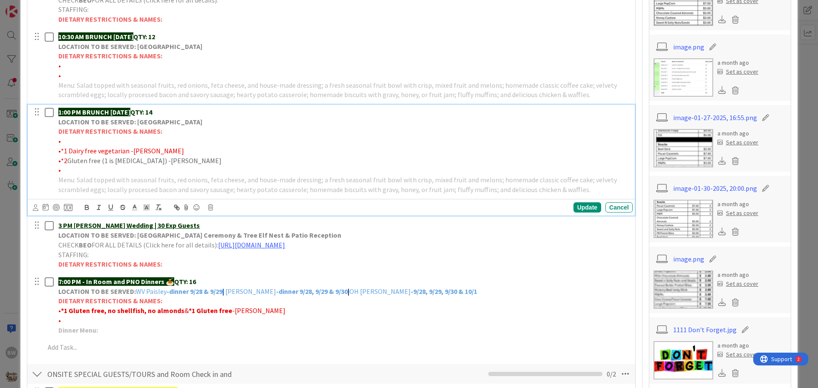
click at [67, 140] on p "•" at bounding box center [343, 141] width 571 height 10
drag, startPoint x: 152, startPoint y: 141, endPoint x: 60, endPoint y: 141, distance: 92.0
click at [60, 141] on span "•*1 Gluten allergy & *1 [MEDICAL_DATA] -[GEOGRAPHIC_DATA]" at bounding box center [150, 141] width 184 height 9
click at [86, 207] on icon "button" at bounding box center [87, 208] width 8 height 8
click at [127, 150] on span "•*1 Dairy free vegetarian -[PERSON_NAME]" at bounding box center [121, 151] width 126 height 9
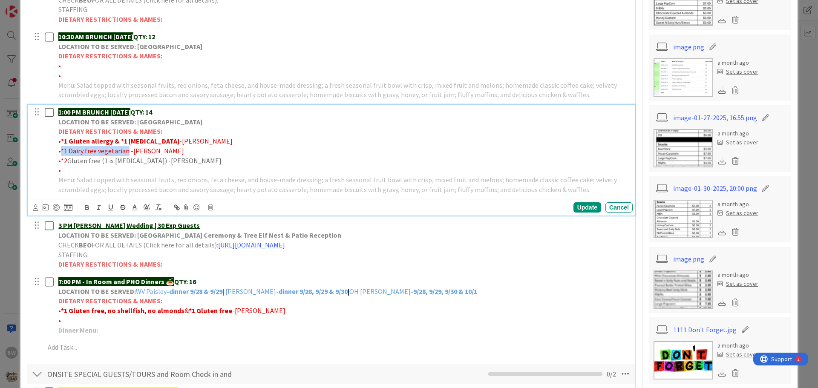
drag, startPoint x: 127, startPoint y: 150, endPoint x: 61, endPoint y: 148, distance: 66.1
click at [61, 148] on span "•*1 Dairy free vegetarian -[PERSON_NAME]" at bounding box center [121, 151] width 126 height 9
click at [85, 207] on icon "button" at bounding box center [86, 206] width 3 height 2
click at [164, 164] on p "•*2 Gluten free (1 is [MEDICAL_DATA]) -[PERSON_NAME]" at bounding box center [343, 161] width 571 height 10
drag, startPoint x: 115, startPoint y: 156, endPoint x: 91, endPoint y: 157, distance: 24.3
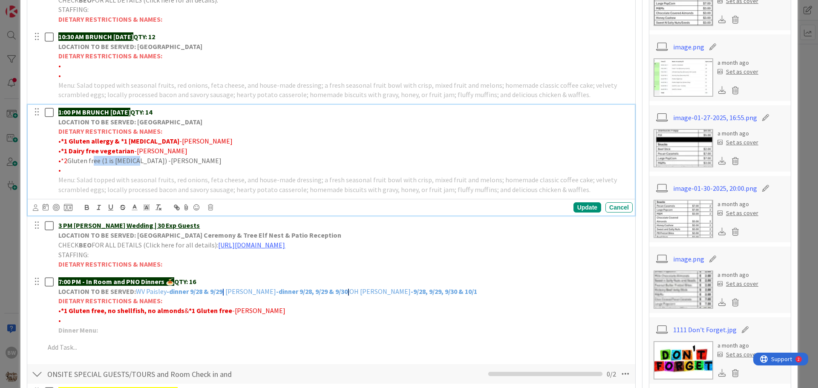
click at [91, 157] on p "•*2 Gluten free (1 is [MEDICAL_DATA]) -[PERSON_NAME]" at bounding box center [343, 161] width 571 height 10
click at [134, 159] on p "•*2 Gluten free (1 is [MEDICAL_DATA]) -[PERSON_NAME]" at bounding box center [343, 161] width 571 height 10
drag, startPoint x: 129, startPoint y: 159, endPoint x: 61, endPoint y: 158, distance: 68.1
click at [61, 158] on p "•*2 Gluten free (1 is [MEDICAL_DATA]) -[PERSON_NAME]" at bounding box center [343, 161] width 571 height 10
click at [88, 207] on icon "button" at bounding box center [86, 206] width 3 height 2
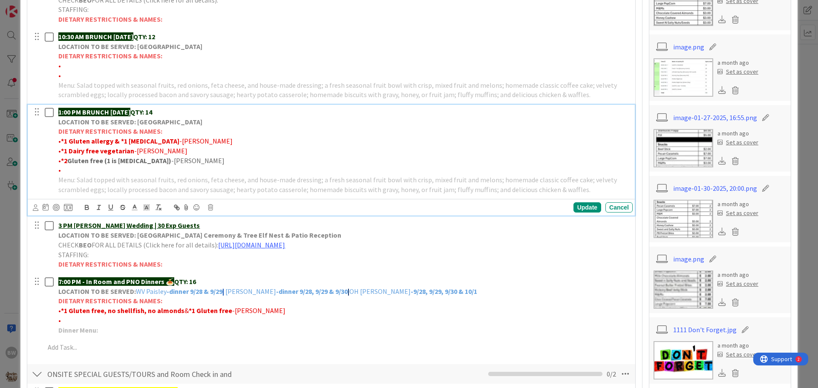
click at [178, 171] on p "•" at bounding box center [343, 170] width 571 height 10
drag, startPoint x: 162, startPoint y: 159, endPoint x: 66, endPoint y: 156, distance: 96.7
click at [66, 156] on p "• *2 Gluten free (1 is [MEDICAL_DATA]) -[PERSON_NAME]" at bounding box center [343, 161] width 571 height 10
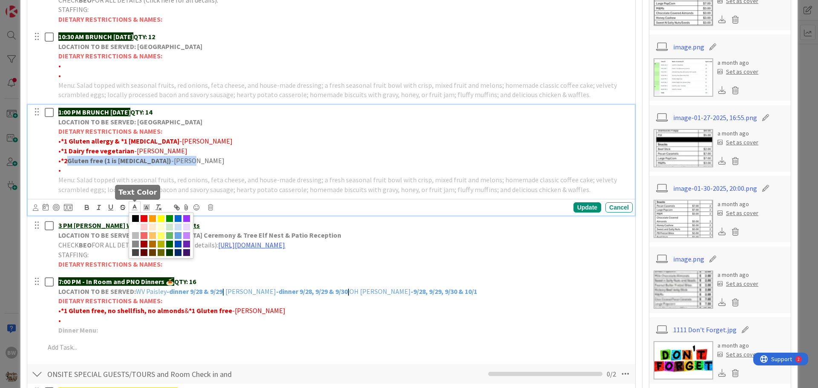
click at [133, 207] on icon at bounding box center [135, 208] width 8 height 8
click at [142, 218] on span at bounding box center [144, 218] width 7 height 7
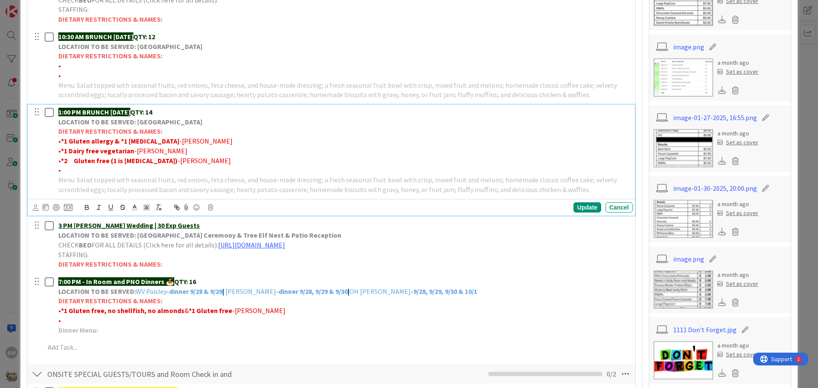
click at [236, 149] on p "• *1 Dairy free vegetarian -[PERSON_NAME]" at bounding box center [343, 151] width 571 height 10
click at [582, 207] on div "Update" at bounding box center [587, 207] width 28 height 10
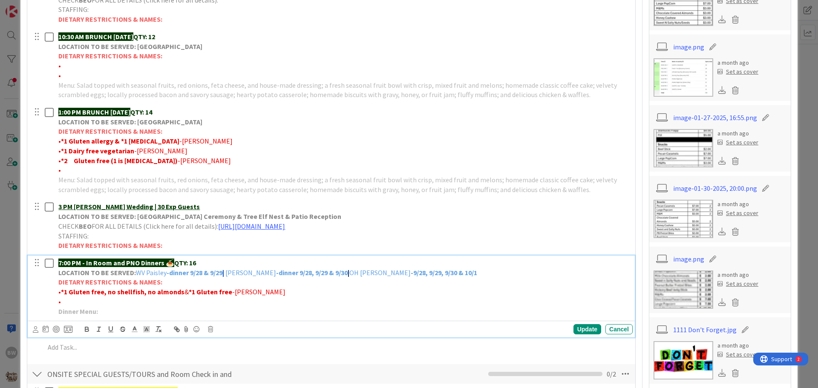
click at [167, 273] on strong "-dinner 9/28 & 9/29" at bounding box center [195, 272] width 56 height 9
click at [266, 273] on span "[PERSON_NAME]" at bounding box center [258, 272] width 51 height 9
click at [391, 272] on span "OH [PERSON_NAME]" at bounding box center [395, 272] width 61 height 9
click at [578, 327] on div "Update" at bounding box center [587, 329] width 28 height 10
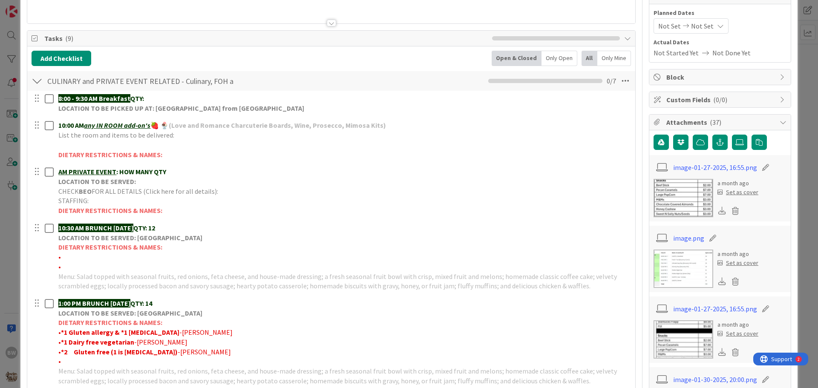
scroll to position [32, 0]
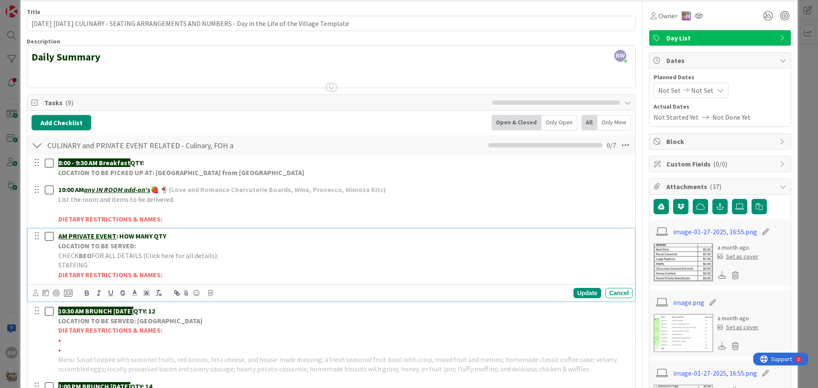
click at [98, 246] on strong "LOCATION TO BE SERVED:" at bounding box center [97, 245] width 78 height 9
click at [209, 294] on icon at bounding box center [210, 293] width 5 height 6
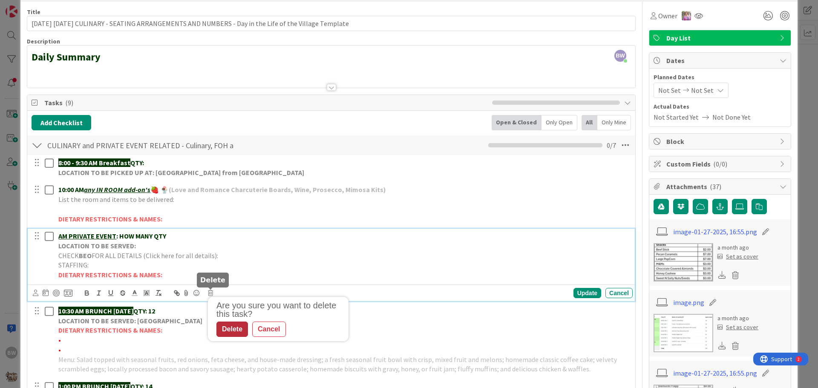
click at [231, 327] on div "Delete" at bounding box center [232, 329] width 32 height 15
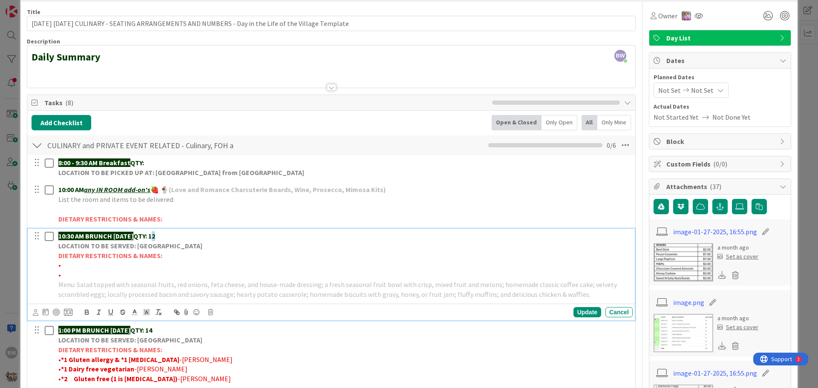
click at [155, 236] on strong "QTY: 12" at bounding box center [144, 236] width 22 height 9
click at [585, 313] on div "Update" at bounding box center [587, 312] width 28 height 10
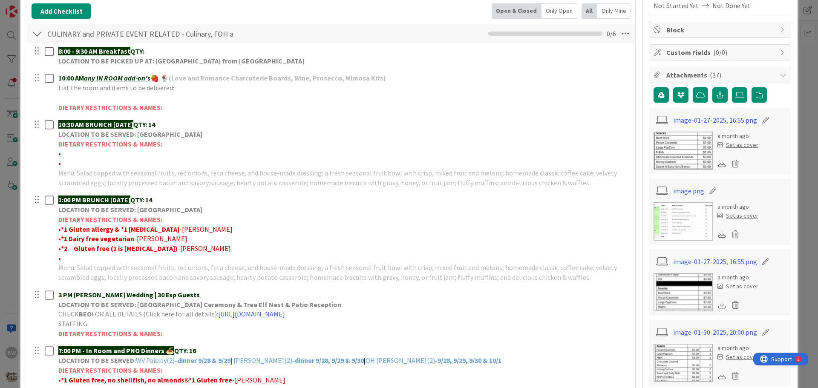
scroll to position [0, 0]
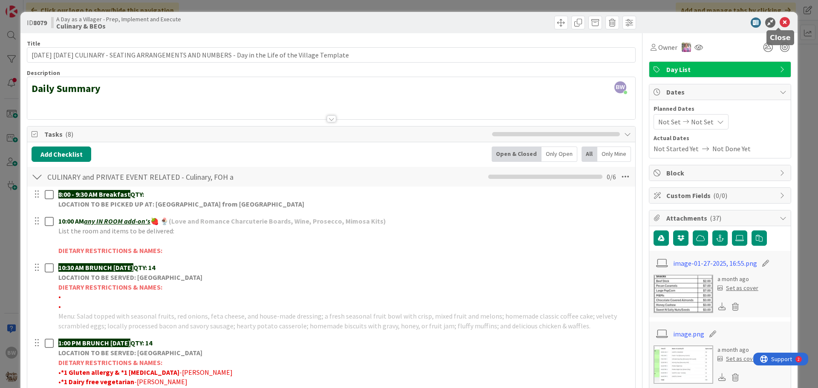
click at [779, 24] on icon at bounding box center [784, 22] width 10 height 10
